Goal: Information Seeking & Learning: Understand process/instructions

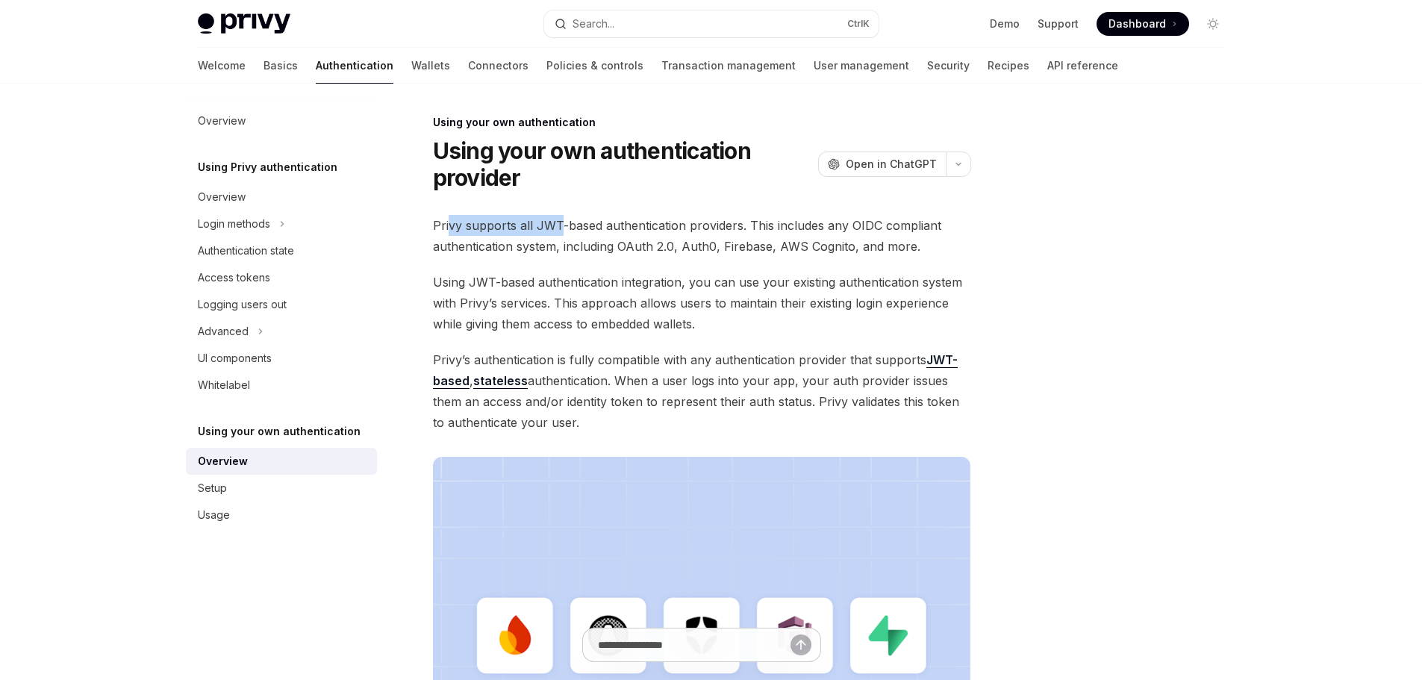
drag, startPoint x: 449, startPoint y: 225, endPoint x: 557, endPoint y: 225, distance: 107.5
click at [557, 225] on span "Privy supports all JWT-based authentication providers. This includes any OIDC c…" at bounding box center [702, 236] width 538 height 42
drag, startPoint x: 437, startPoint y: 278, endPoint x: 661, endPoint y: 281, distance: 223.9
click at [661, 281] on span "Using JWT-based authentication integration, you can use your existing authentic…" at bounding box center [702, 303] width 538 height 63
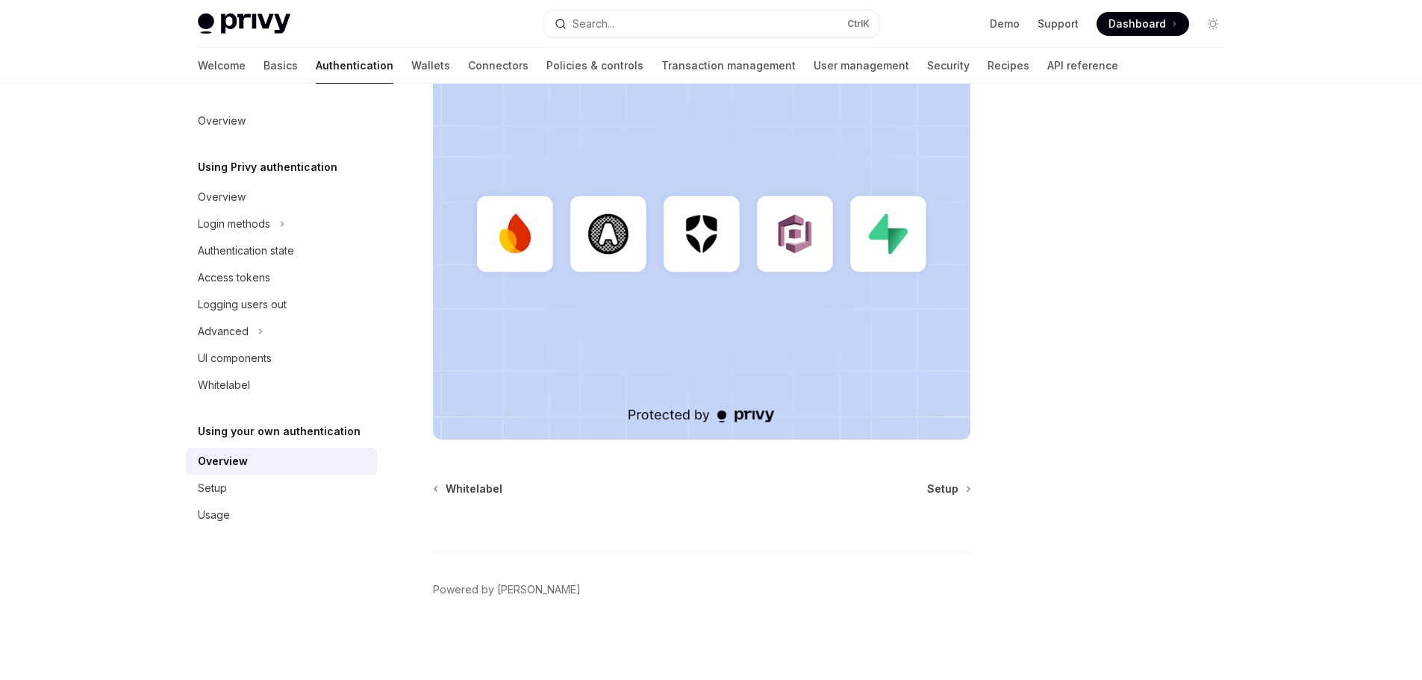
scroll to position [402, 0]
click at [936, 486] on span "Setup" at bounding box center [942, 488] width 31 height 15
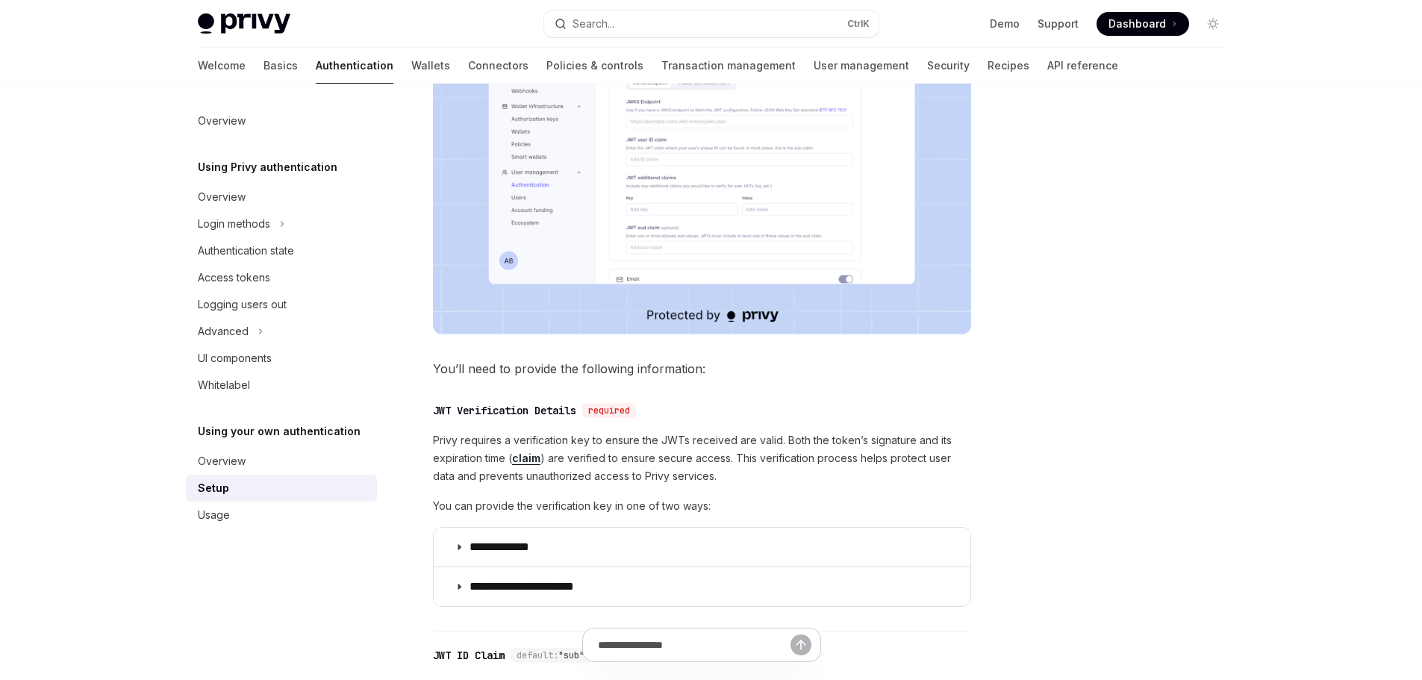
scroll to position [448, 0]
drag, startPoint x: 431, startPoint y: 372, endPoint x: 442, endPoint y: 372, distance: 11.2
click at [442, 372] on div "**********" at bounding box center [562, 317] width 824 height 1302
drag, startPoint x: 435, startPoint y: 404, endPoint x: 581, endPoint y: 416, distance: 146.0
click at [576, 416] on div "JWT Verification Details" at bounding box center [504, 409] width 143 height 15
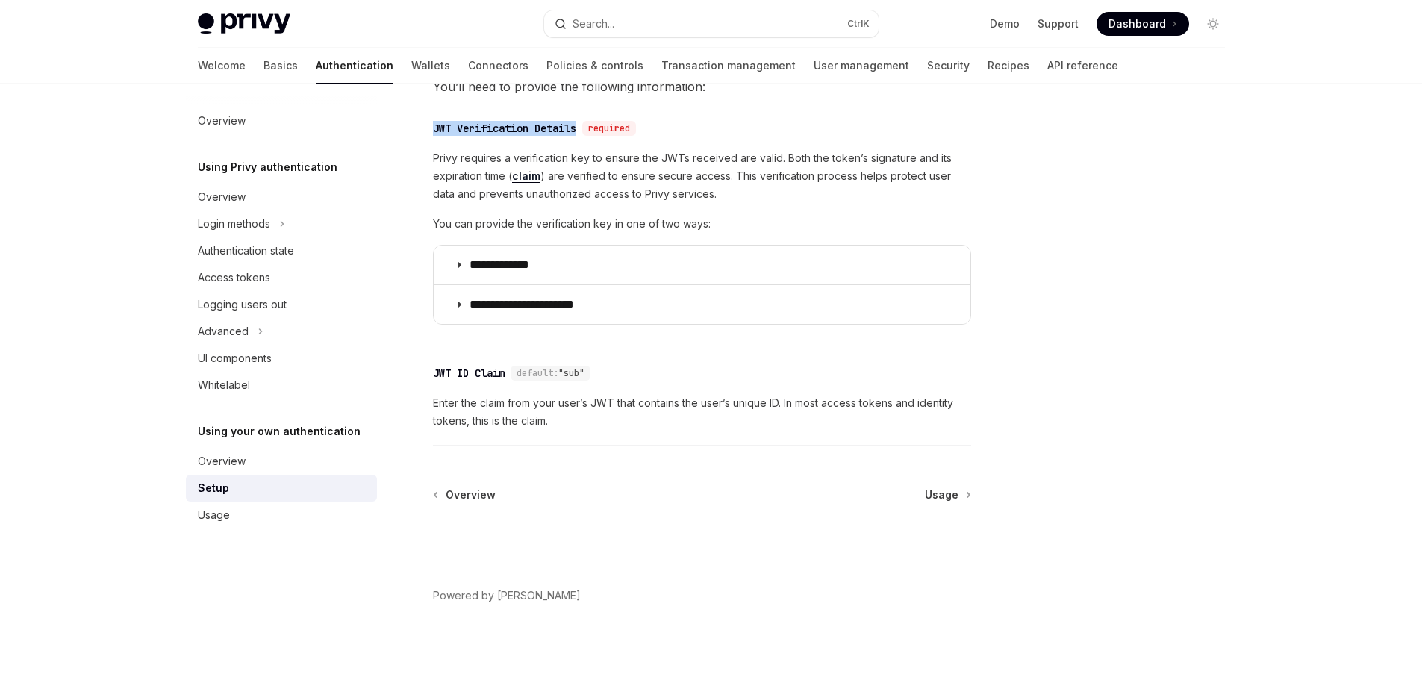
scroll to position [736, 0]
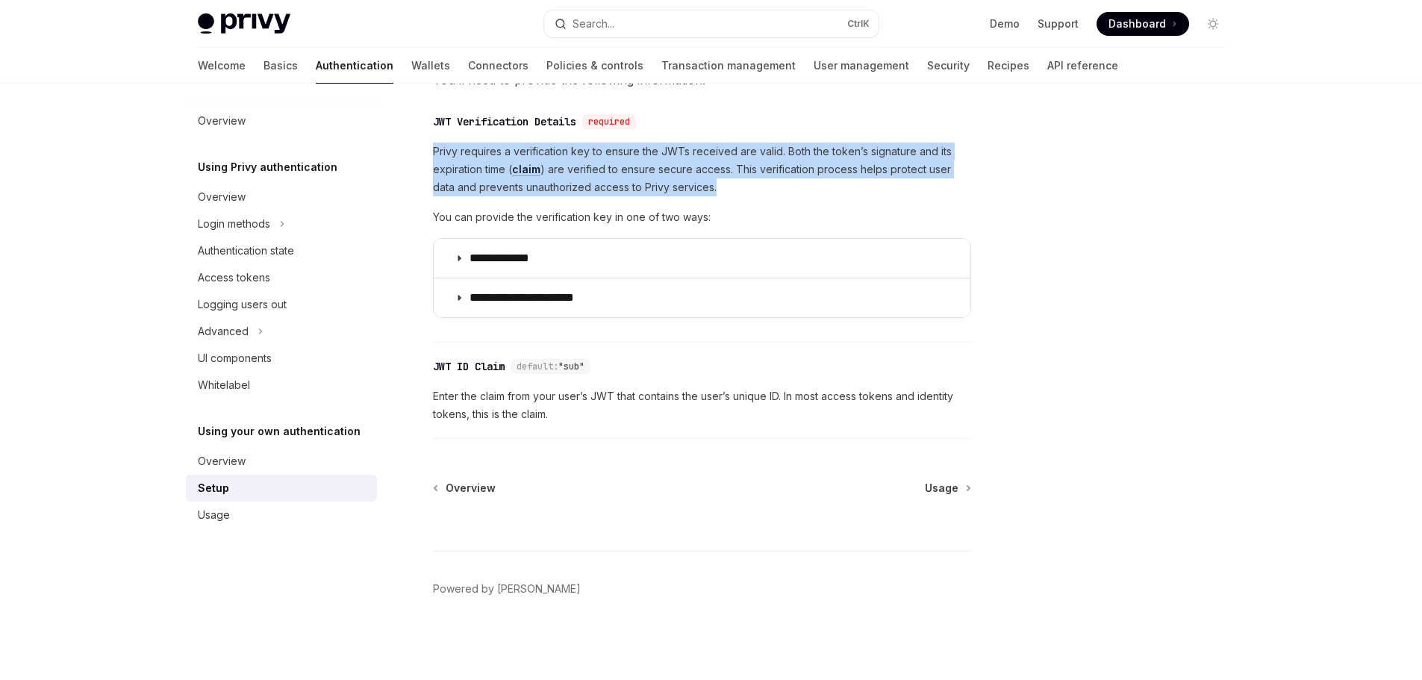
drag, startPoint x: 434, startPoint y: 150, endPoint x: 716, endPoint y: 188, distance: 284.7
click at [716, 188] on span "Privy requires a verification key to ensure the JWTs received are valid. Both t…" at bounding box center [702, 170] width 538 height 54
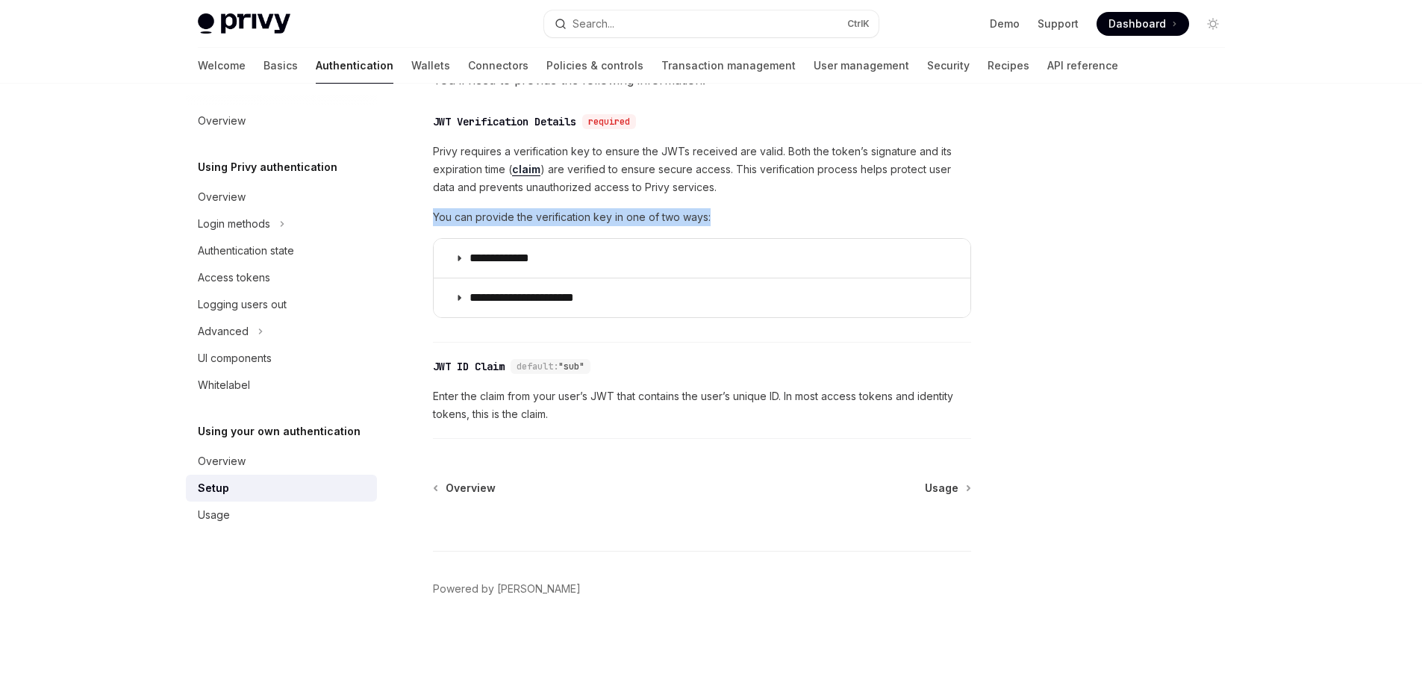
drag, startPoint x: 430, startPoint y: 217, endPoint x: 709, endPoint y: 219, distance: 279.1
click at [709, 219] on div "**********" at bounding box center [562, 29] width 824 height 1302
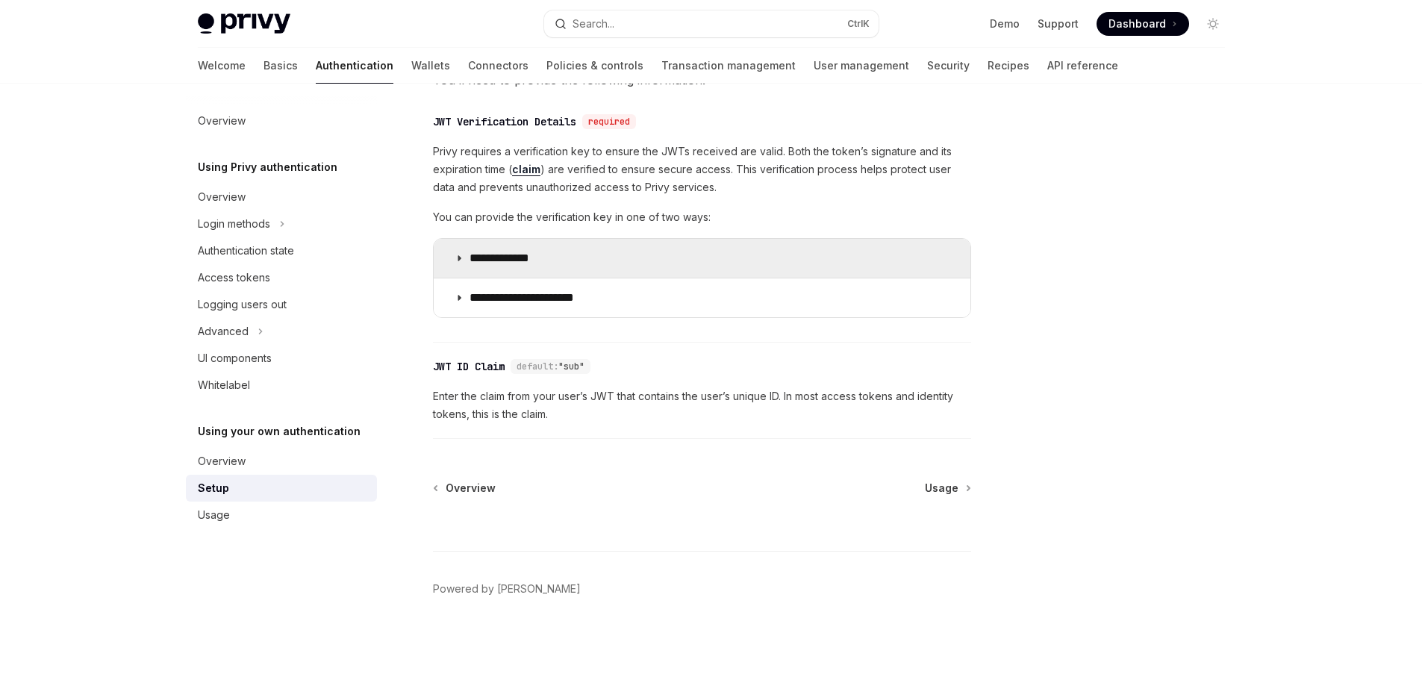
click at [461, 259] on icon at bounding box center [458, 258] width 9 height 9
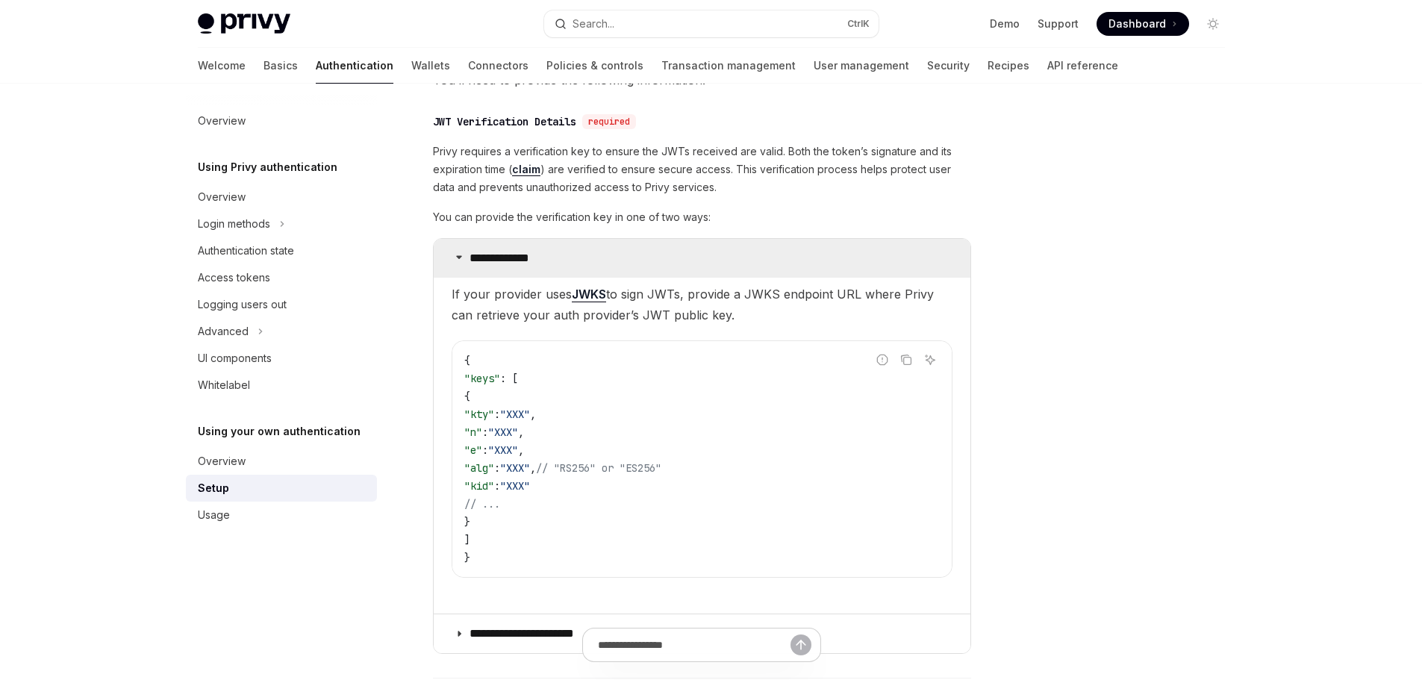
click at [461, 258] on icon at bounding box center [458, 256] width 9 height 9
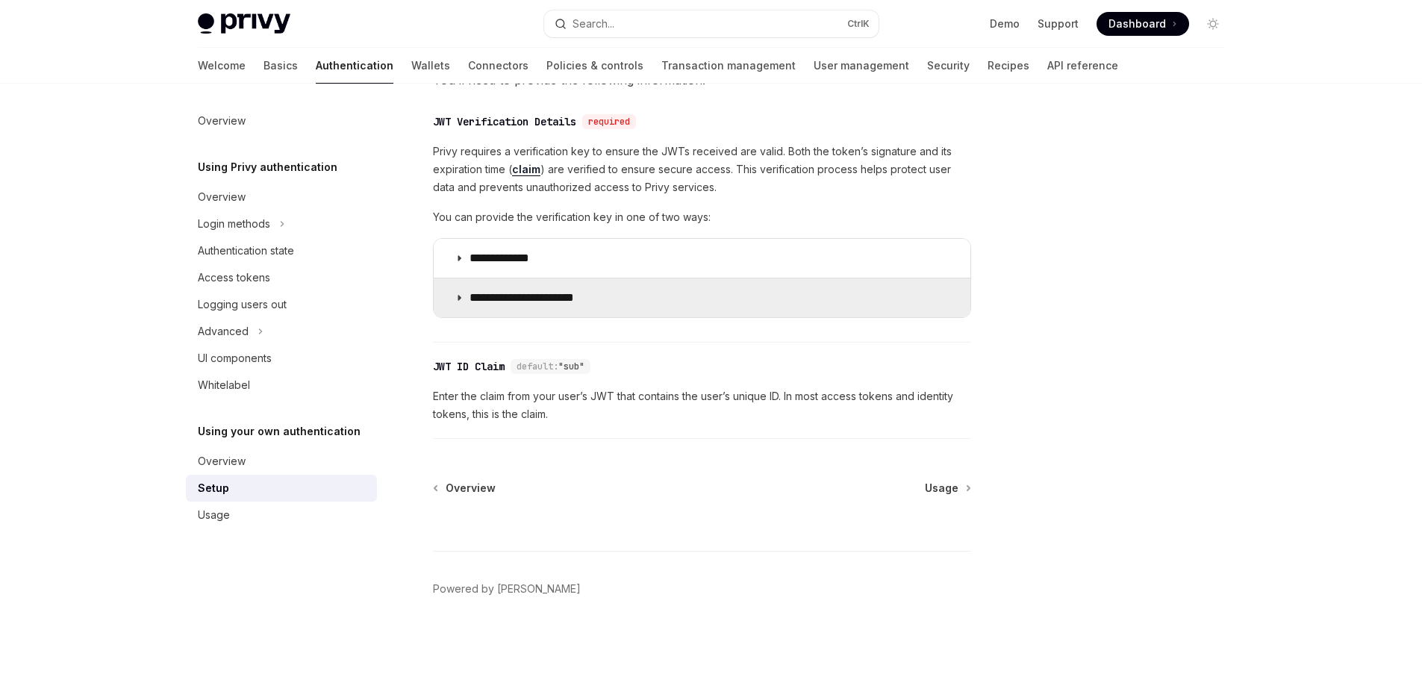
click at [454, 294] on icon at bounding box center [458, 297] width 9 height 9
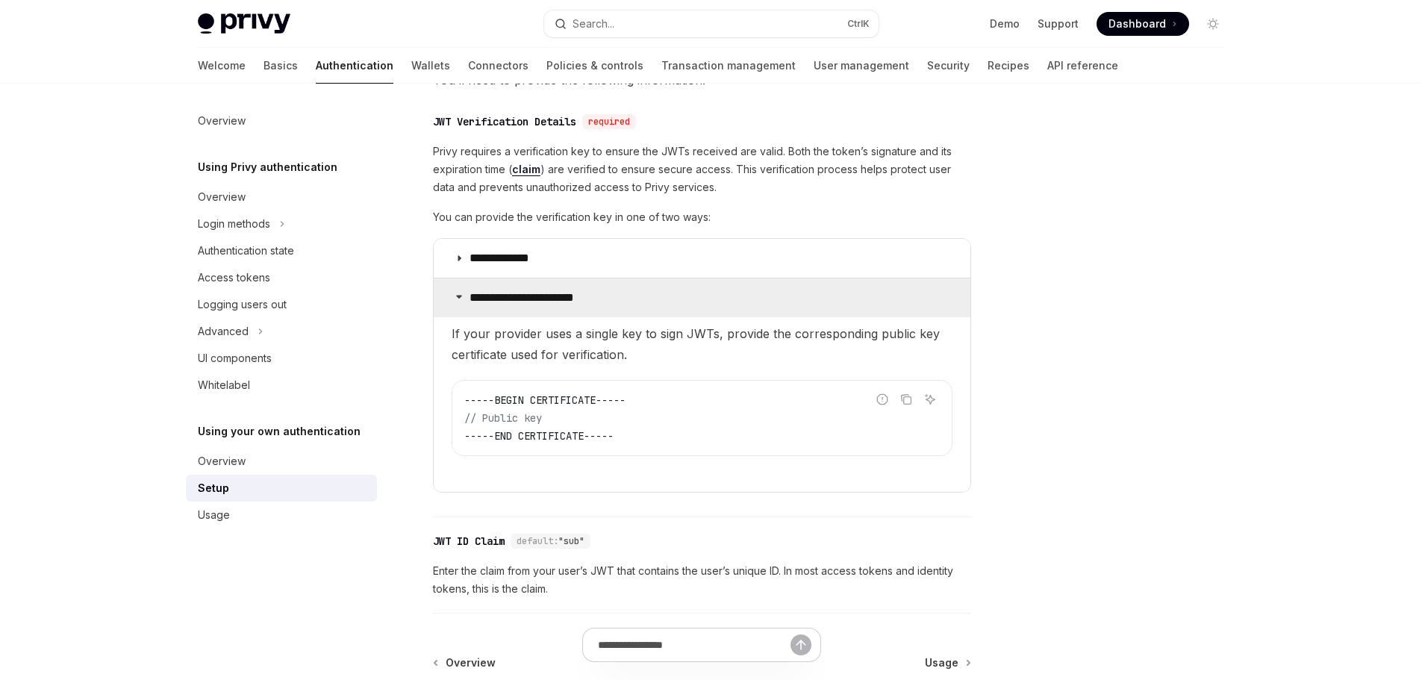
click at [454, 294] on summary "**********" at bounding box center [702, 297] width 537 height 39
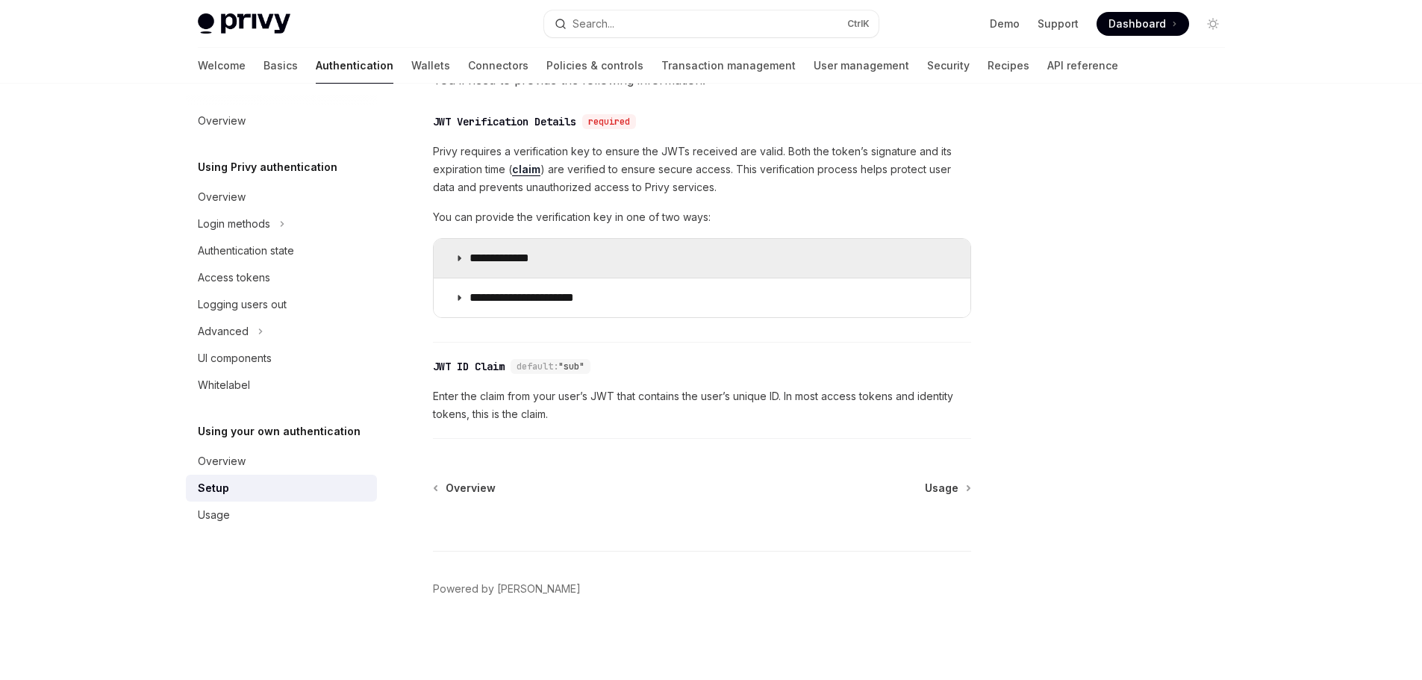
click at [472, 248] on summary "**********" at bounding box center [702, 258] width 537 height 39
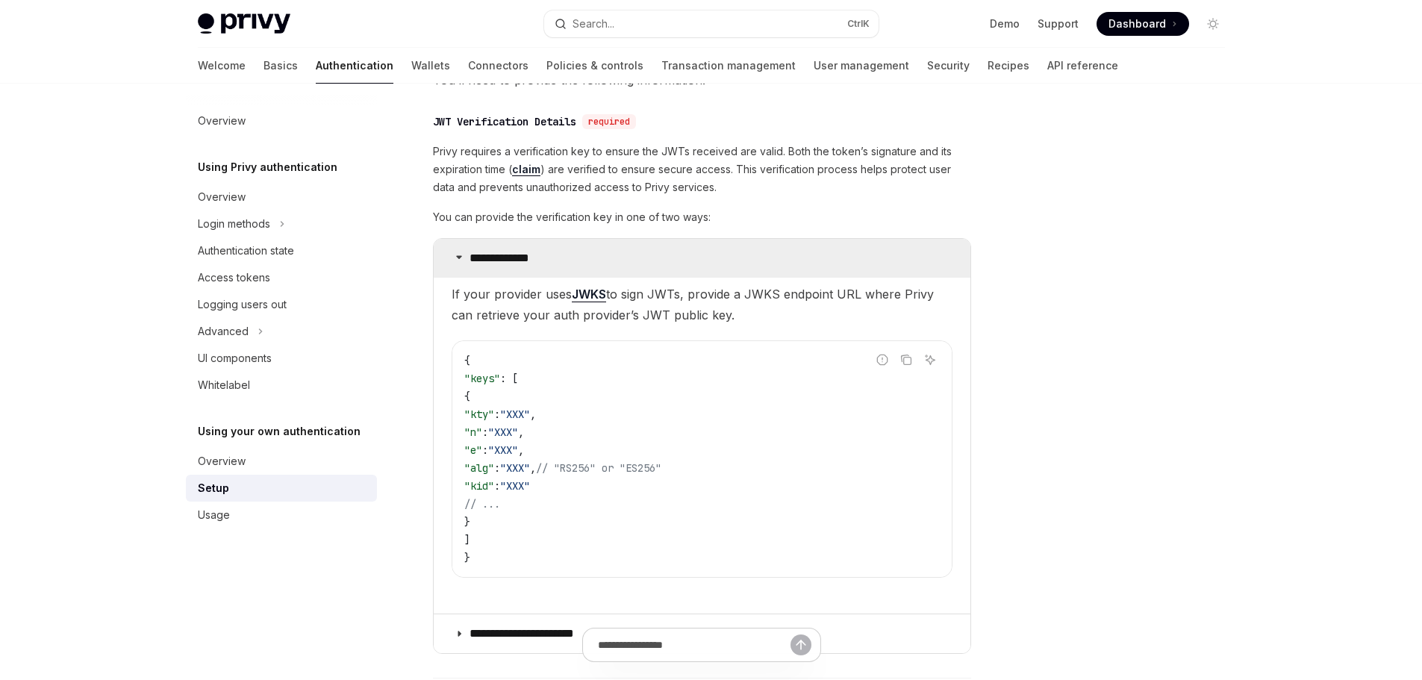
click at [458, 258] on icon at bounding box center [458, 256] width 9 height 9
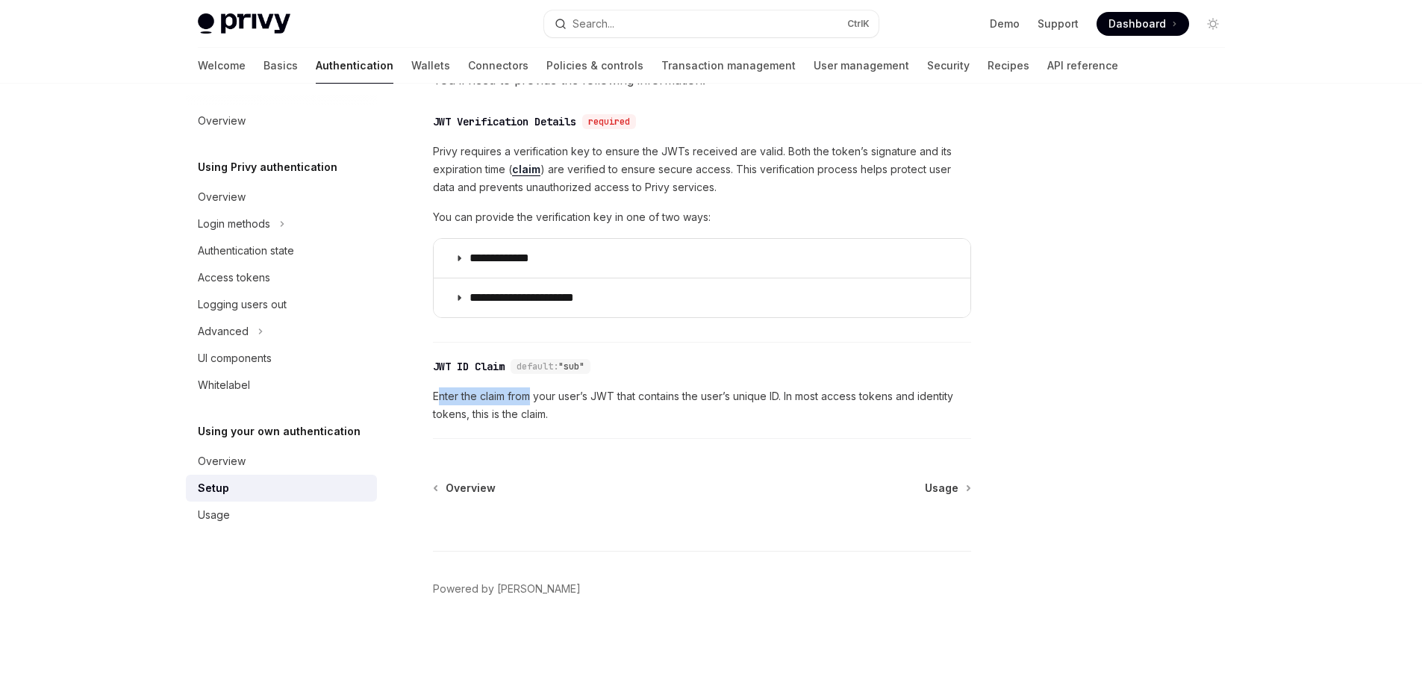
drag, startPoint x: 437, startPoint y: 399, endPoint x: 530, endPoint y: 398, distance: 92.5
click at [530, 398] on span "Enter the claim from your user’s JWT that contains the user’s unique ID. In mos…" at bounding box center [702, 405] width 538 height 36
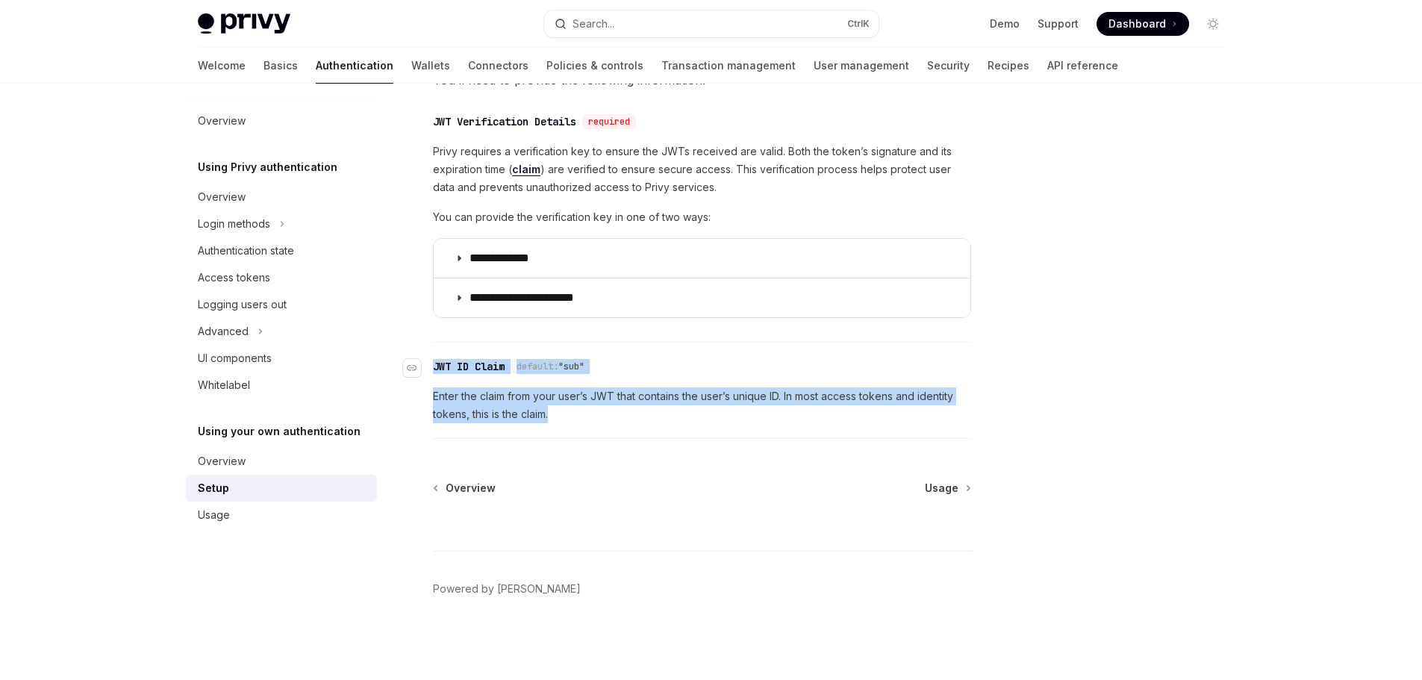
drag, startPoint x: 566, startPoint y: 415, endPoint x: 432, endPoint y: 364, distance: 143.6
click at [433, 364] on div "​ JWT ID Claim default: "sub" Enter the claim from your user’s JWT that contain…" at bounding box center [702, 394] width 538 height 89
click at [428, 395] on div "**********" at bounding box center [562, 29] width 824 height 1302
drag, startPoint x: 431, startPoint y: 396, endPoint x: 553, endPoint y: 416, distance: 123.4
click at [553, 416] on div "**********" at bounding box center [562, 29] width 824 height 1302
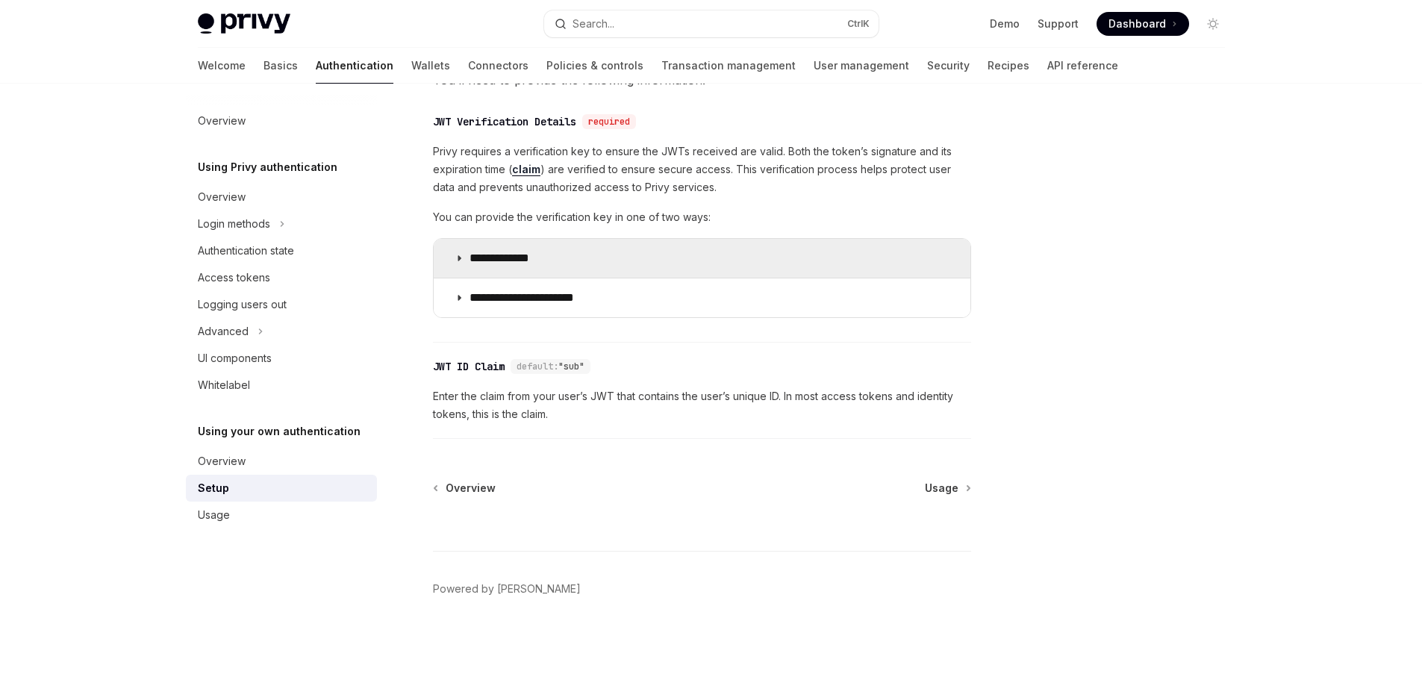
click at [550, 262] on p "**********" at bounding box center [513, 258] width 89 height 15
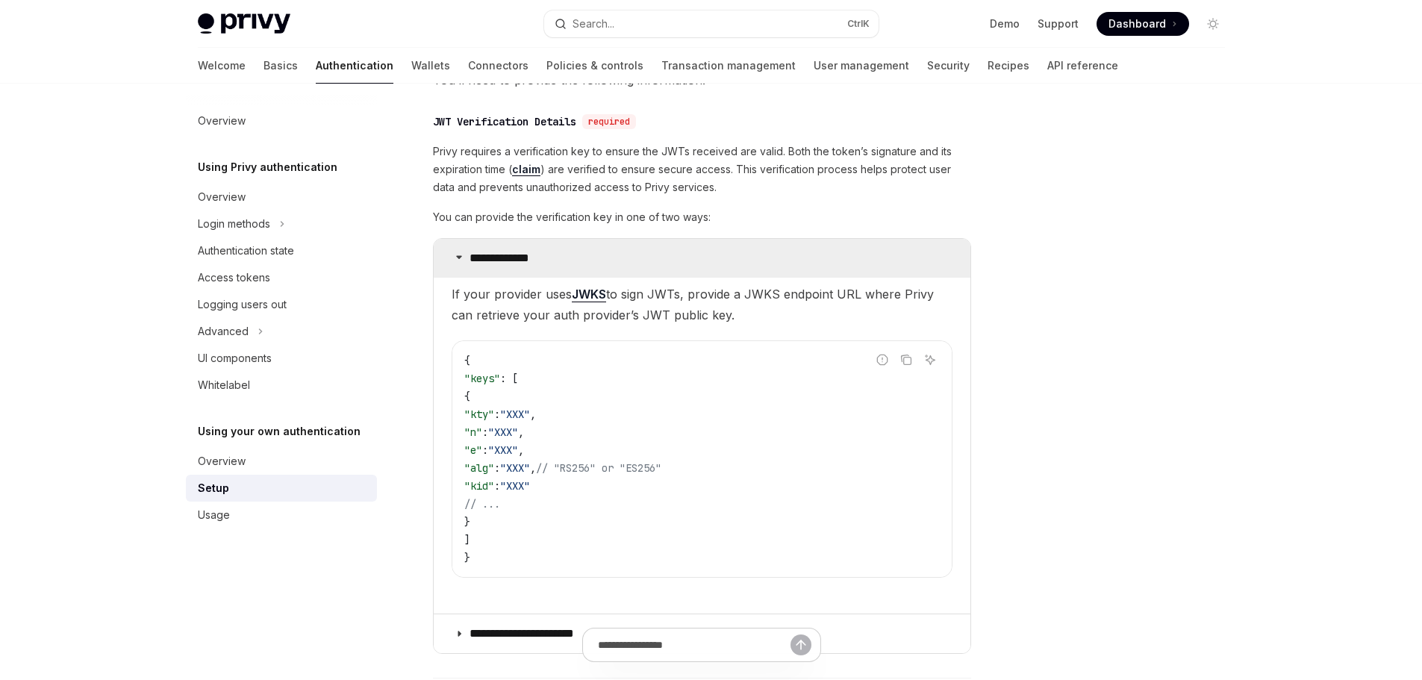
click at [481, 257] on p "**********" at bounding box center [513, 258] width 89 height 15
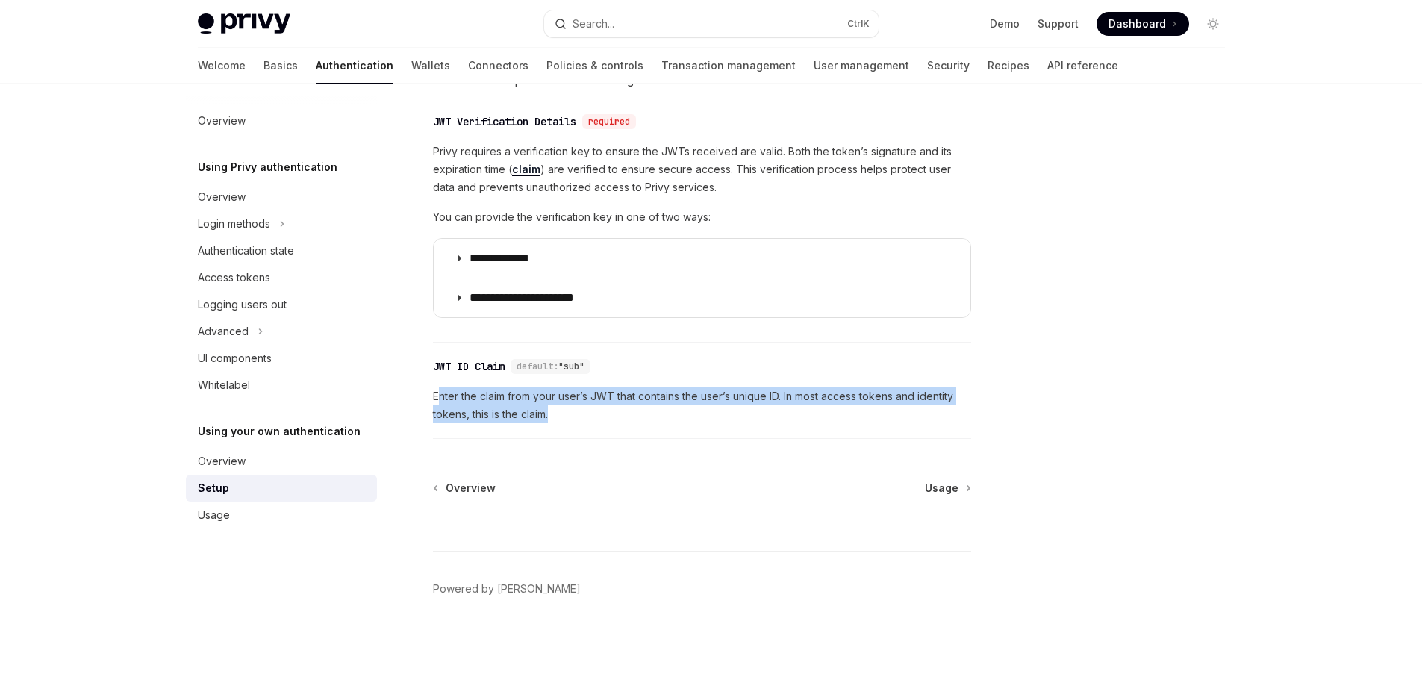
drag, startPoint x: 436, startPoint y: 390, endPoint x: 790, endPoint y: 409, distance: 355.0
click at [790, 409] on span "Enter the claim from your user’s JWT that contains the user’s unique ID. In mos…" at bounding box center [702, 405] width 538 height 36
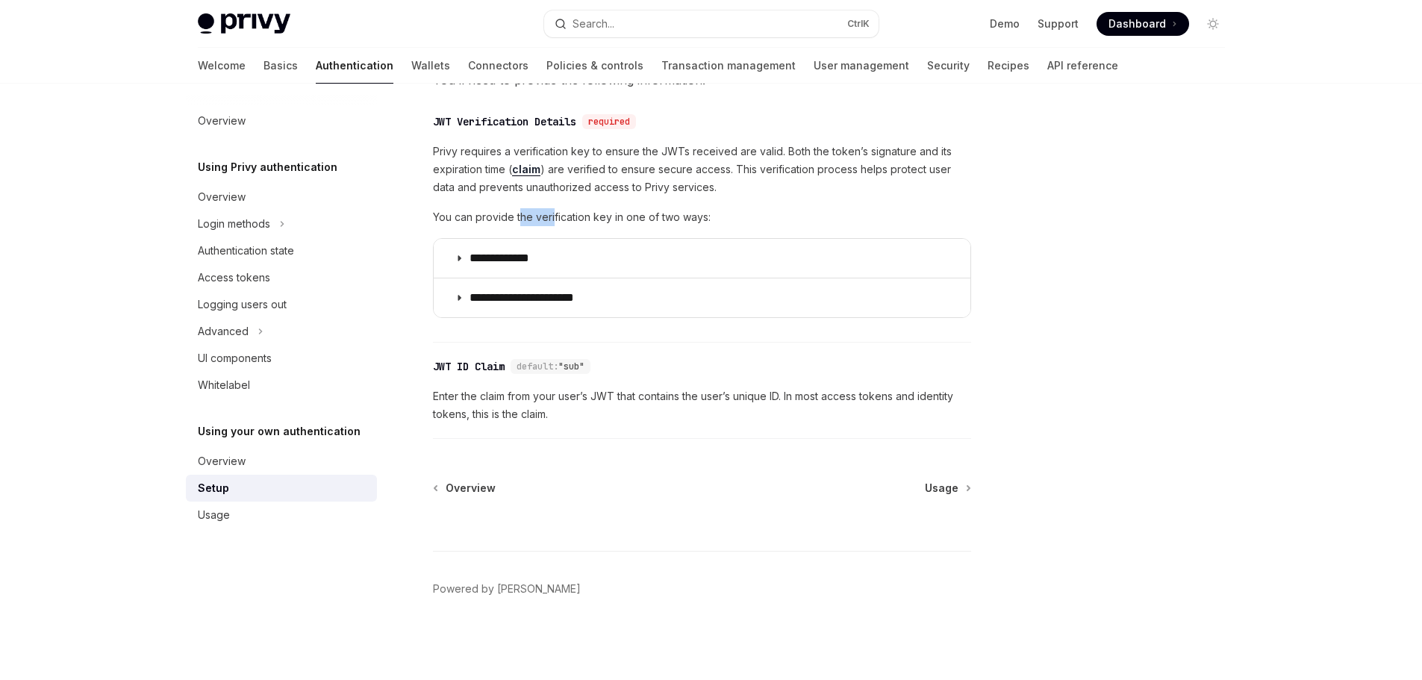
drag, startPoint x: 522, startPoint y: 218, endPoint x: 552, endPoint y: 219, distance: 29.9
click at [552, 219] on span "You can provide the verification key in one of two ways:" at bounding box center [702, 217] width 538 height 18
click at [937, 487] on span "Usage" at bounding box center [942, 488] width 34 height 15
type textarea "*"
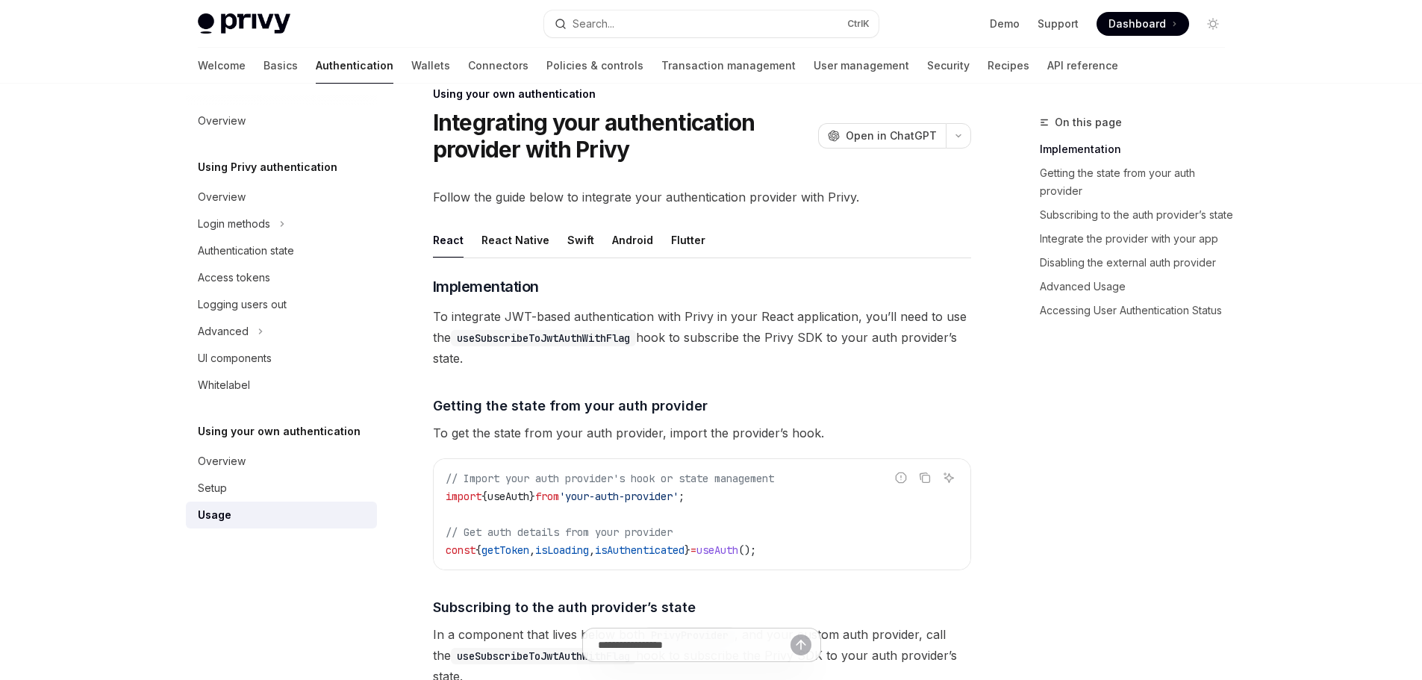
scroll to position [75, 0]
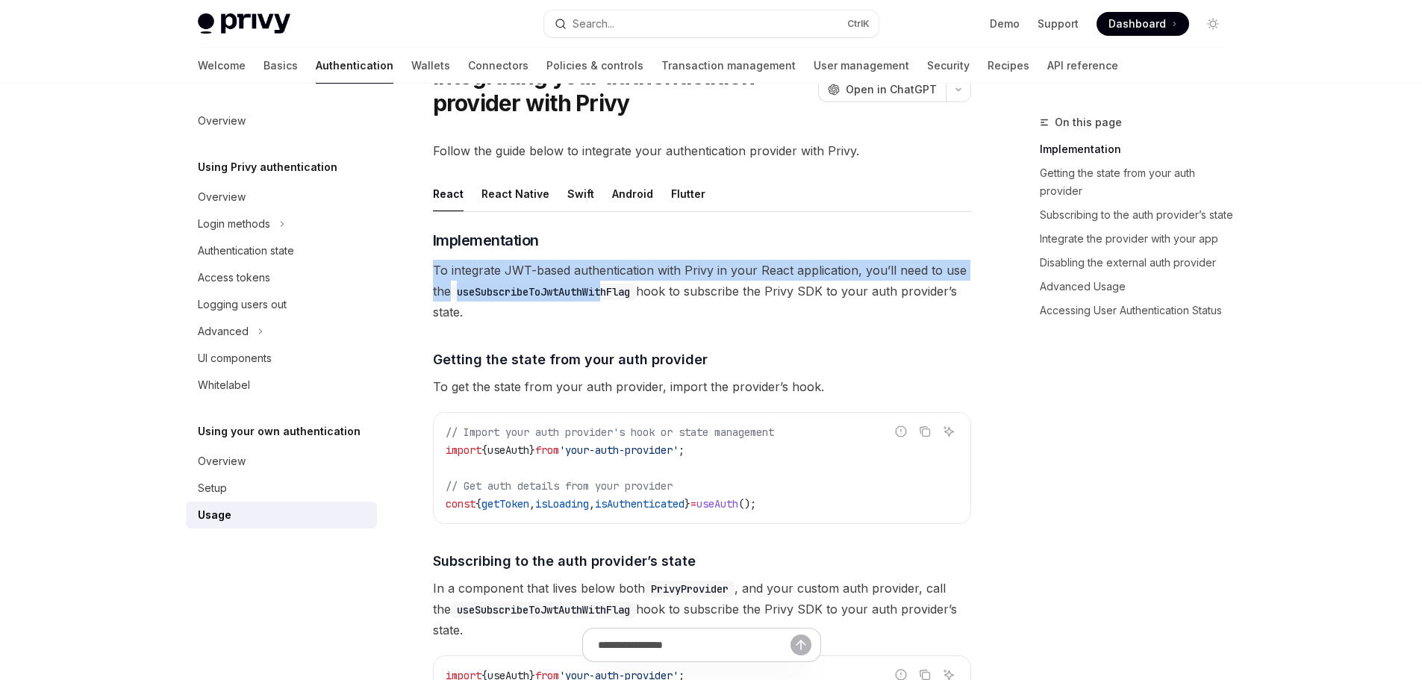
drag, startPoint x: 434, startPoint y: 260, endPoint x: 613, endPoint y: 290, distance: 180.8
click at [613, 290] on span "To integrate JWT-based authentication with Privy in your React application, you…" at bounding box center [702, 291] width 538 height 63
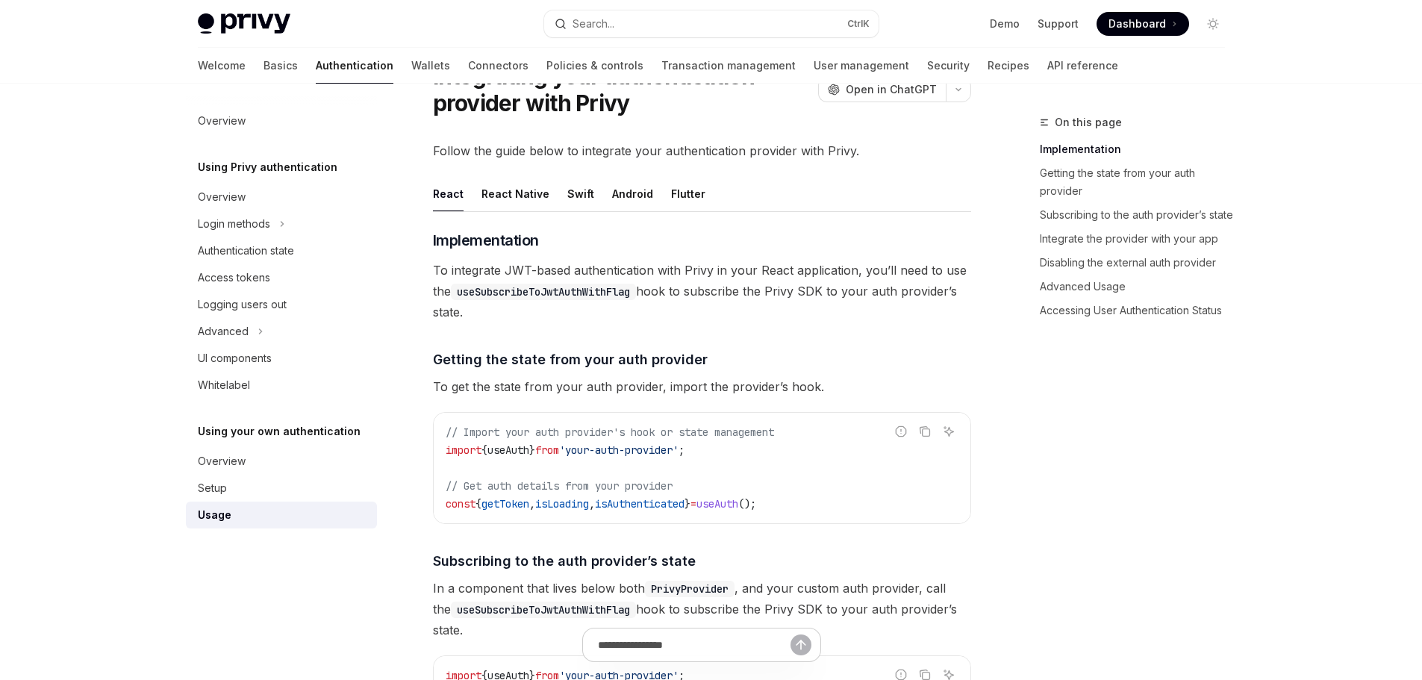
drag, startPoint x: 438, startPoint y: 272, endPoint x: 760, endPoint y: 273, distance: 322.4
click at [760, 273] on span "To integrate JWT-based authentication with Privy in your React application, you…" at bounding box center [702, 291] width 538 height 63
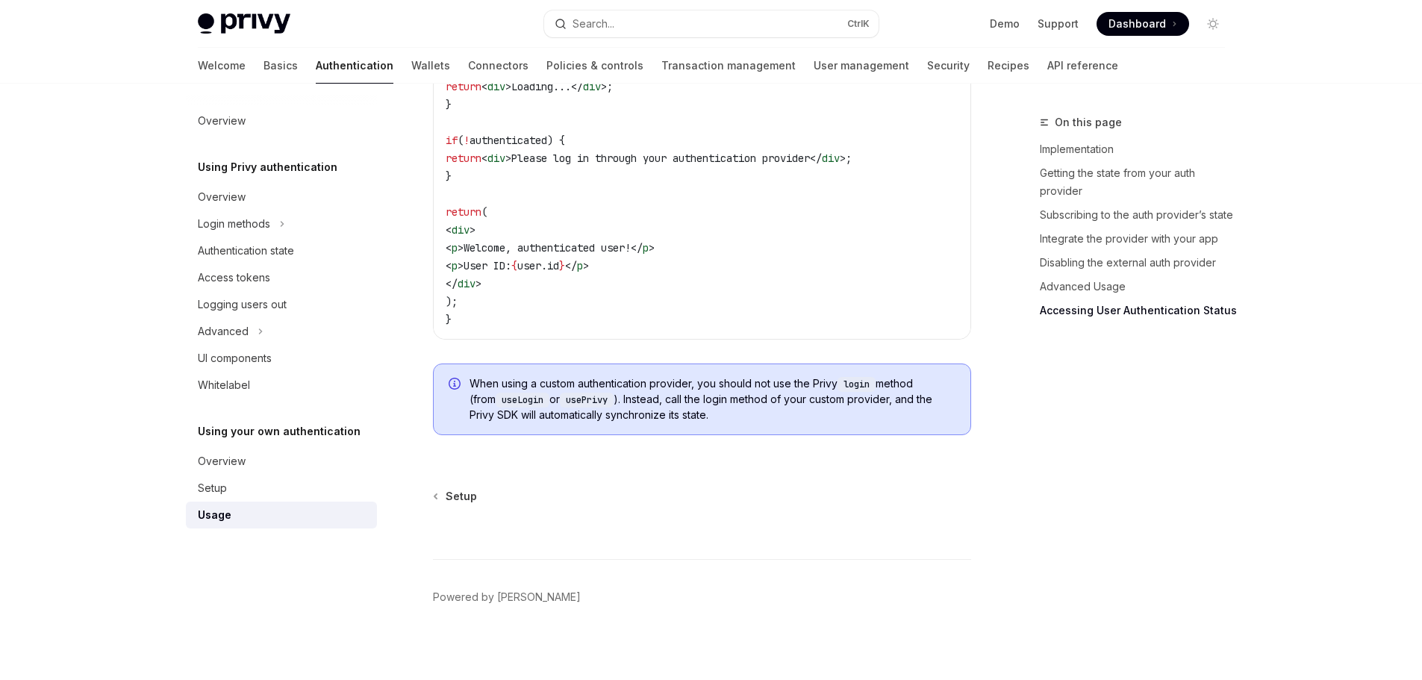
scroll to position [3147, 0]
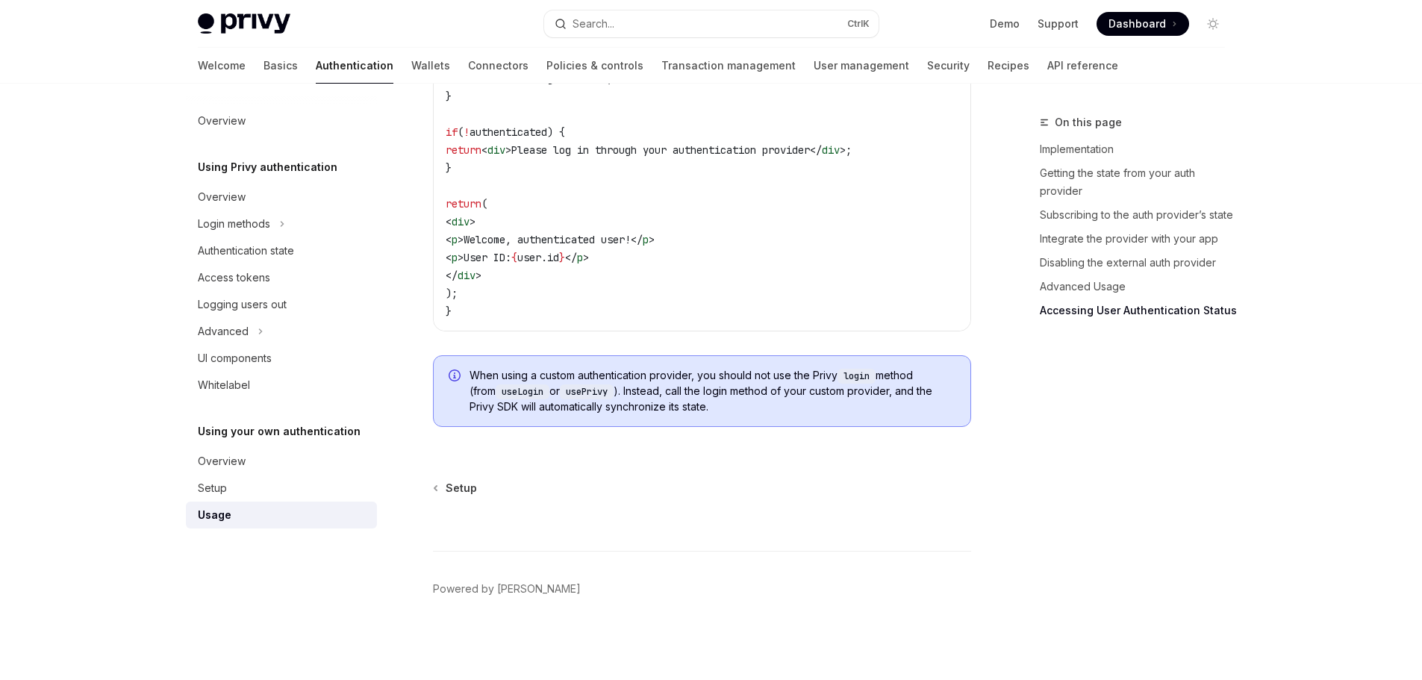
click at [559, 411] on span "When using a custom authentication provider, you should not use the Privy login…" at bounding box center [712, 391] width 486 height 46
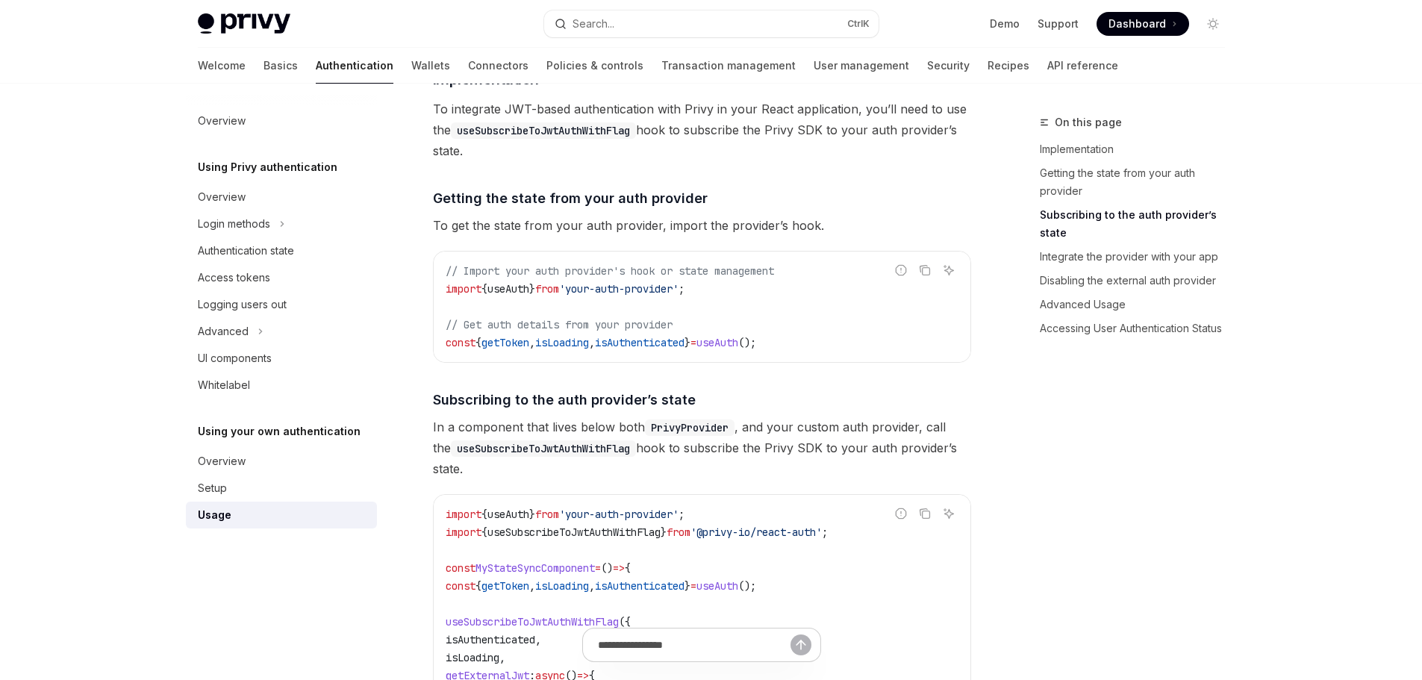
scroll to position [0, 0]
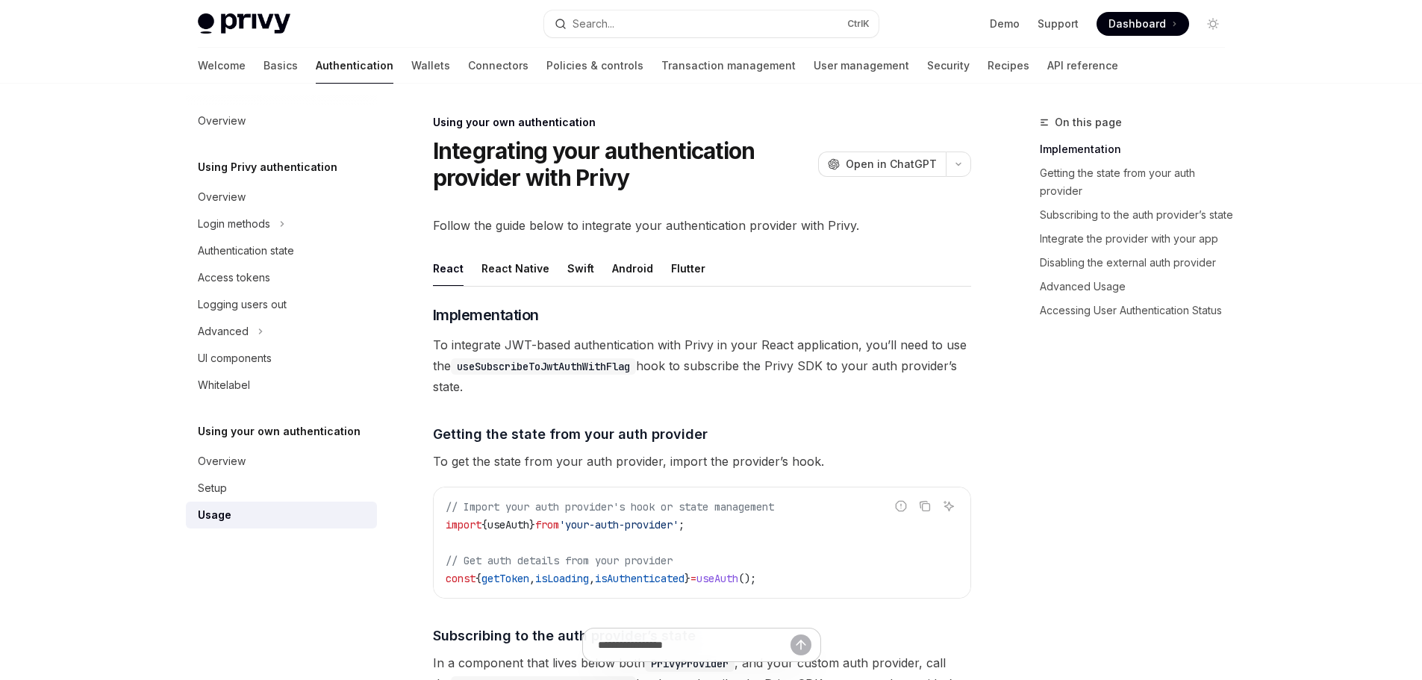
drag, startPoint x: 632, startPoint y: 469, endPoint x: 511, endPoint y: 136, distance: 354.1
